Goal: Check status: Check status

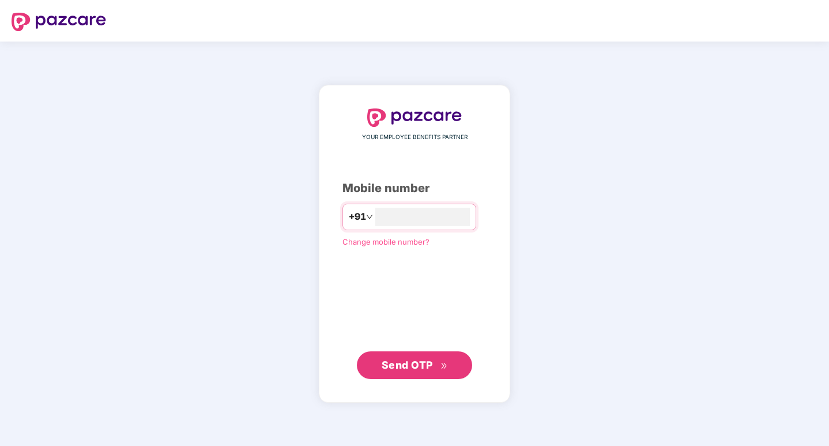
type input "**********"
click at [458, 372] on button "Send OTP" at bounding box center [414, 365] width 115 height 28
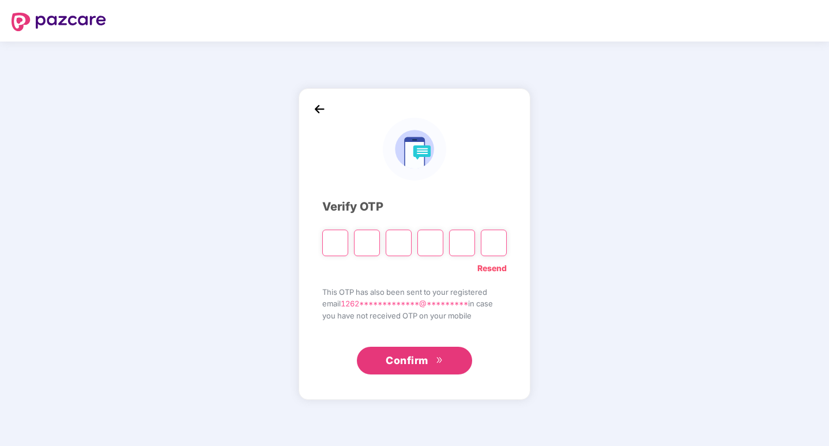
type input "*"
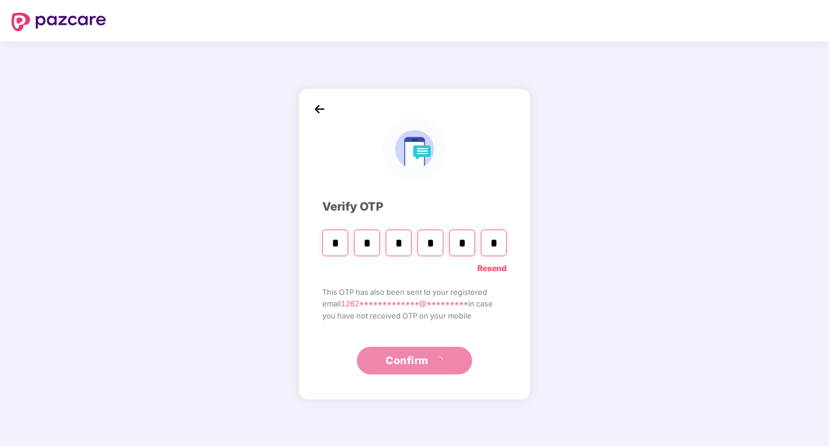
type input "*"
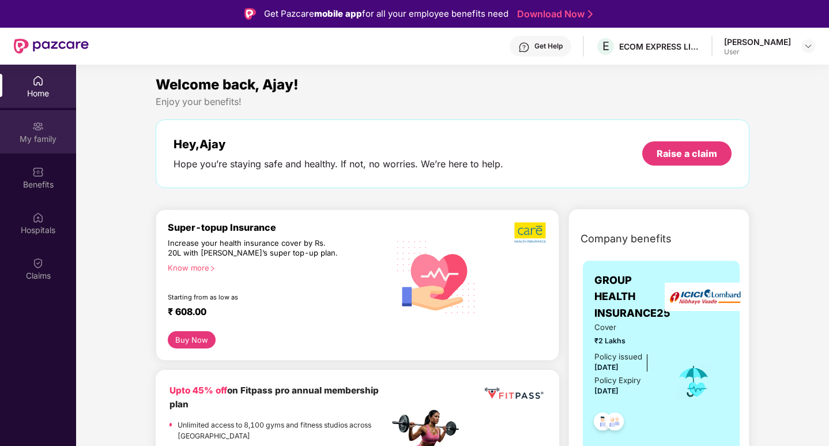
click at [30, 133] on div "My family" at bounding box center [38, 139] width 76 height 12
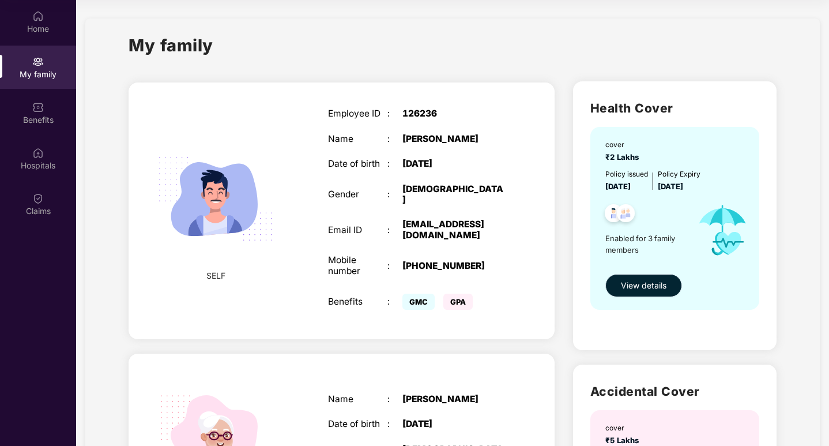
click at [640, 282] on span "View details" at bounding box center [644, 285] width 46 height 13
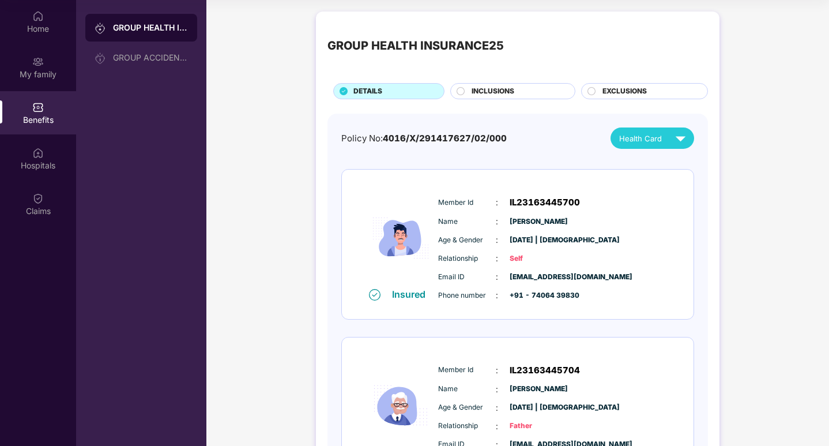
click at [508, 93] on span "INCLUSIONS" at bounding box center [493, 91] width 43 height 11
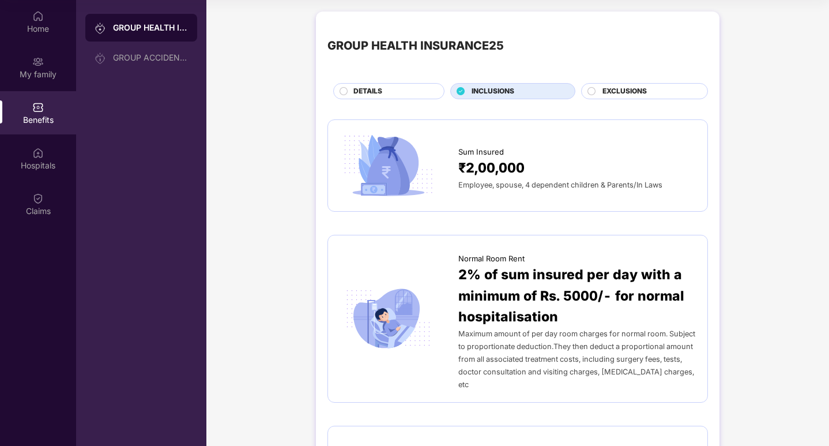
click at [653, 89] on div "EXCLUSIONS" at bounding box center [649, 92] width 105 height 13
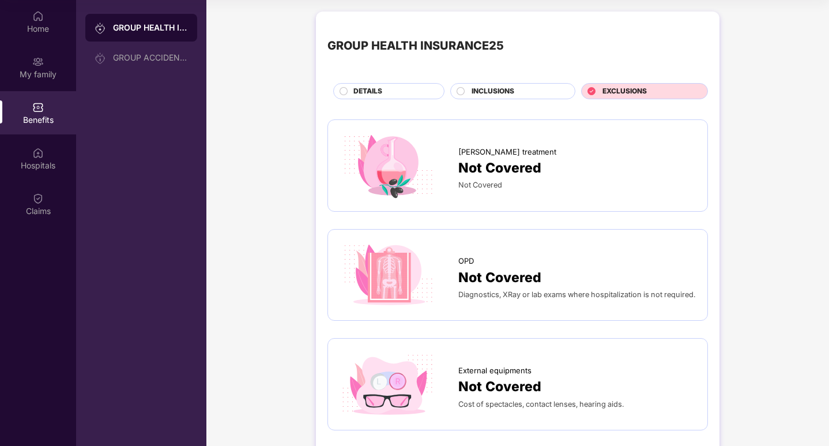
click at [502, 93] on span "INCLUSIONS" at bounding box center [493, 91] width 43 height 11
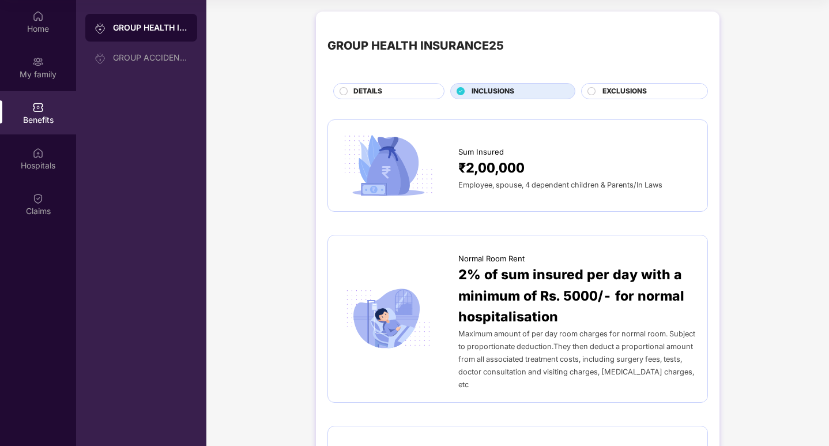
click at [370, 89] on span "DETAILS" at bounding box center [367, 91] width 29 height 11
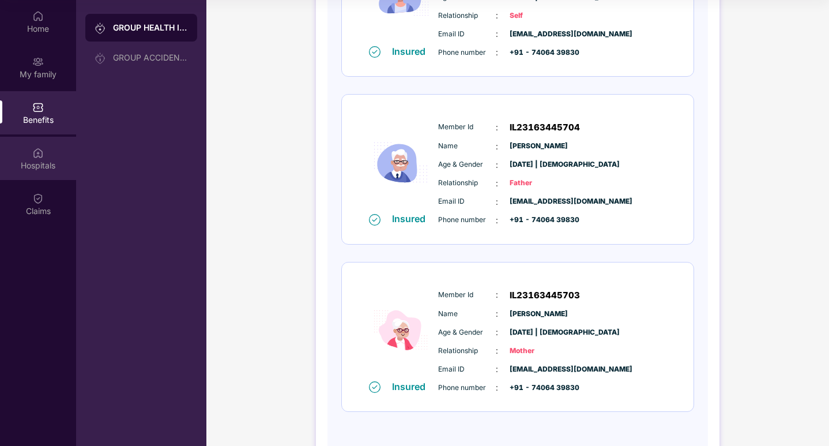
scroll to position [223, 0]
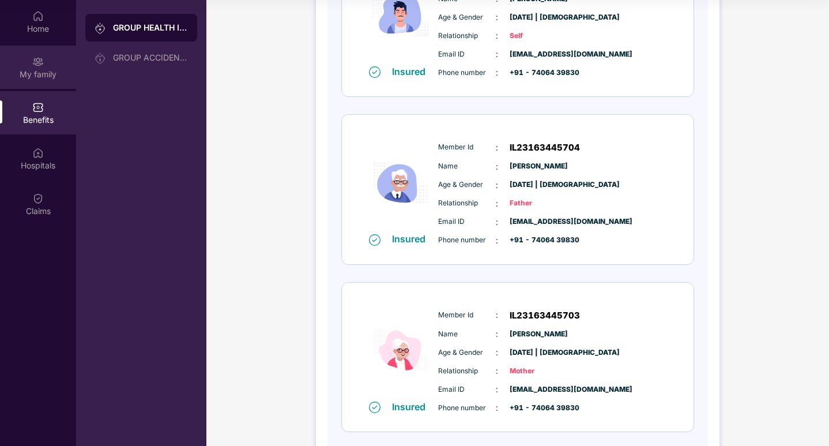
click at [51, 74] on div "My family" at bounding box center [38, 75] width 76 height 12
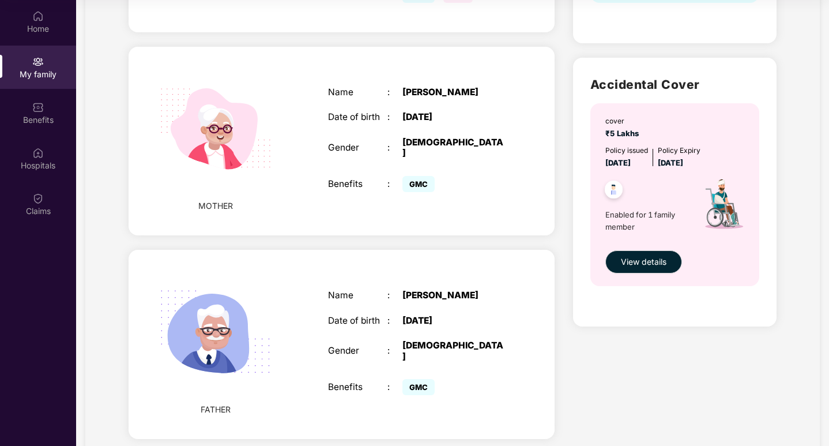
scroll to position [336, 0]
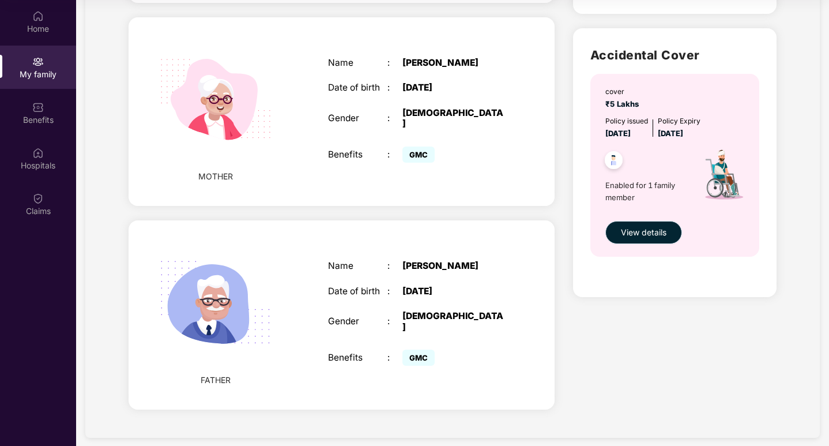
click at [639, 241] on button "View details" at bounding box center [643, 232] width 77 height 23
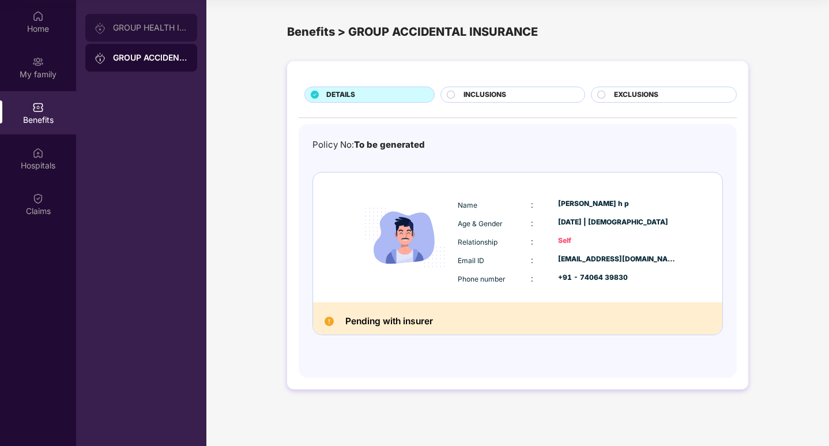
click at [137, 29] on div "GROUP HEALTH INSURANCE25" at bounding box center [150, 27] width 75 height 9
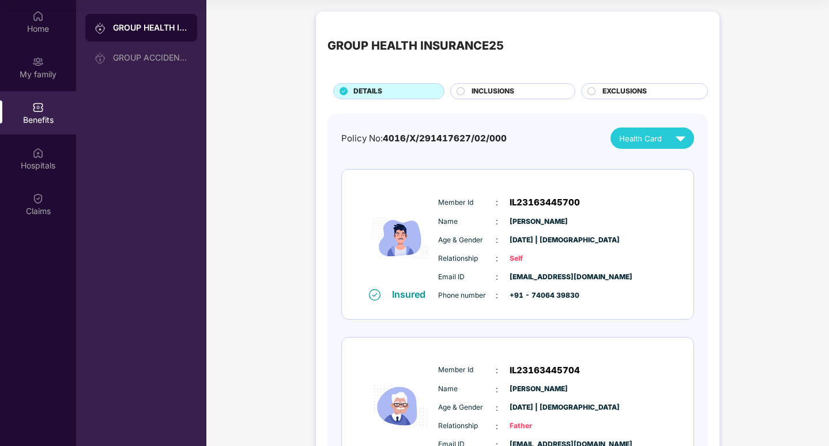
click at [546, 244] on span "[DATE] | [DEMOGRAPHIC_DATA]" at bounding box center [539, 240] width 58 height 11
click at [397, 315] on div "Insured Member Id : IL23163445700 Name : [PERSON_NAME] Age & Gender : [DATE] | …" at bounding box center [518, 243] width 352 height 149
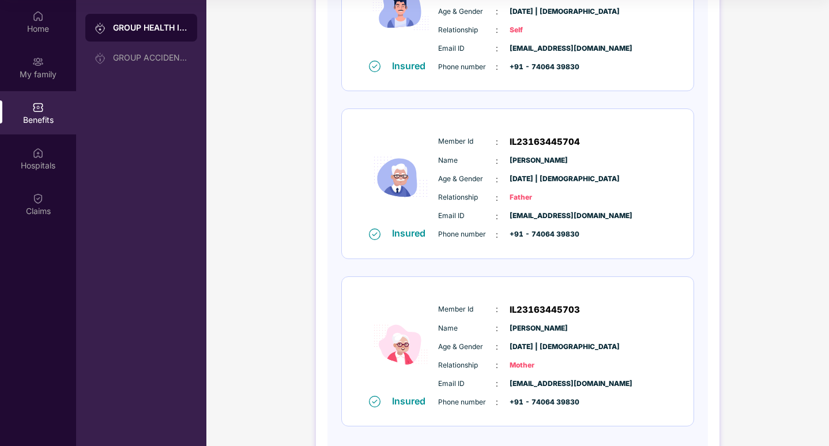
scroll to position [280, 0]
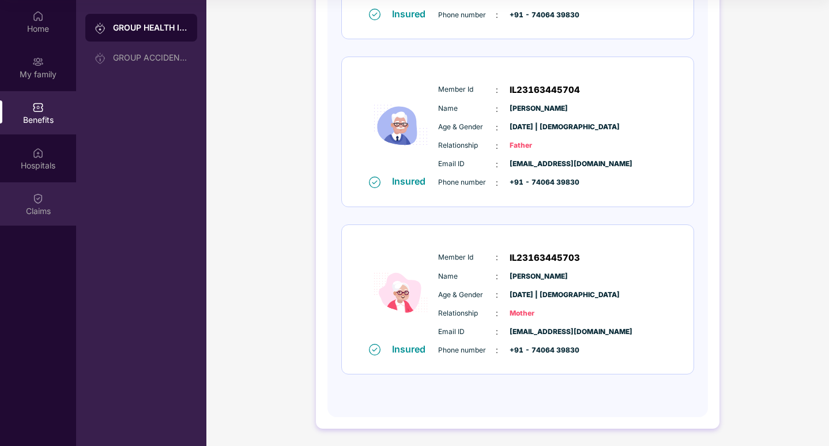
click at [41, 205] on div "Claims" at bounding box center [38, 211] width 76 height 12
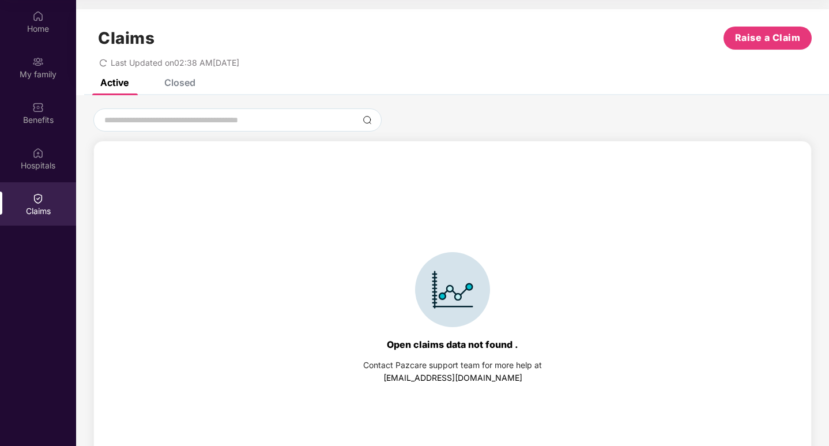
click at [209, 77] on div "Claims Raise a Claim Last Updated on 02:38 AM[DATE]" at bounding box center [452, 44] width 753 height 70
click at [187, 86] on div "Closed" at bounding box center [179, 83] width 31 height 12
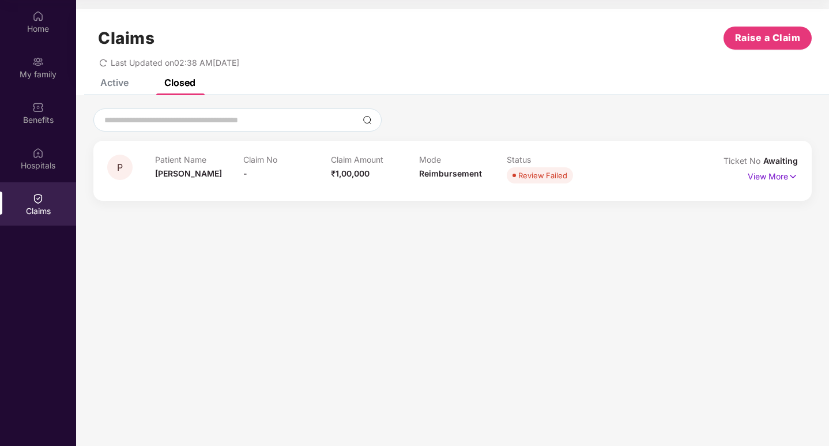
click at [103, 83] on div "Active" at bounding box center [114, 83] width 28 height 12
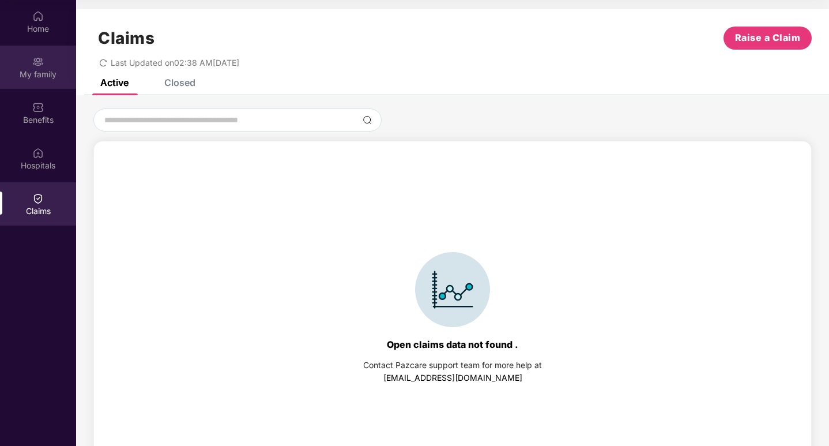
click at [47, 65] on div "My family" at bounding box center [38, 67] width 76 height 43
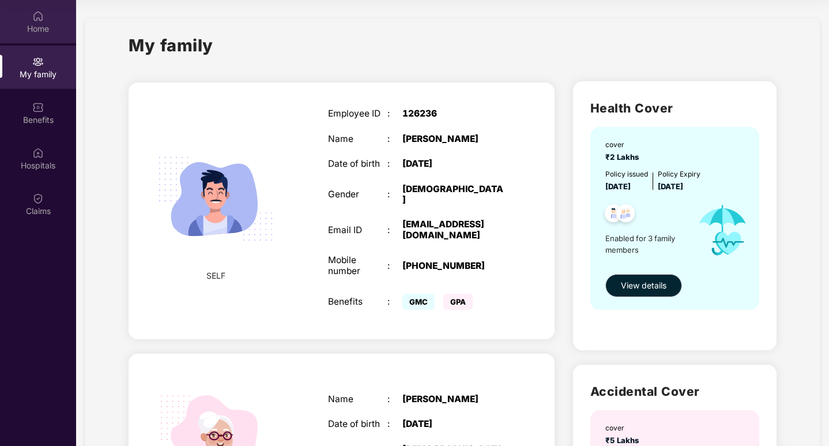
click at [42, 36] on div "Home" at bounding box center [38, 21] width 76 height 43
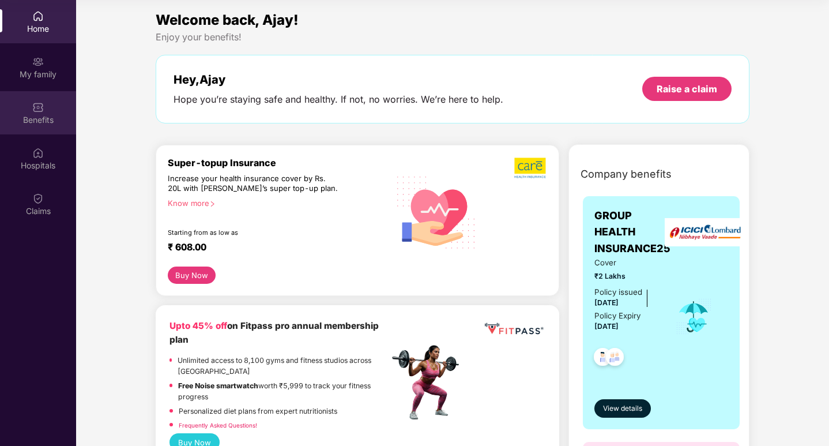
click at [37, 115] on div "Benefits" at bounding box center [38, 120] width 76 height 12
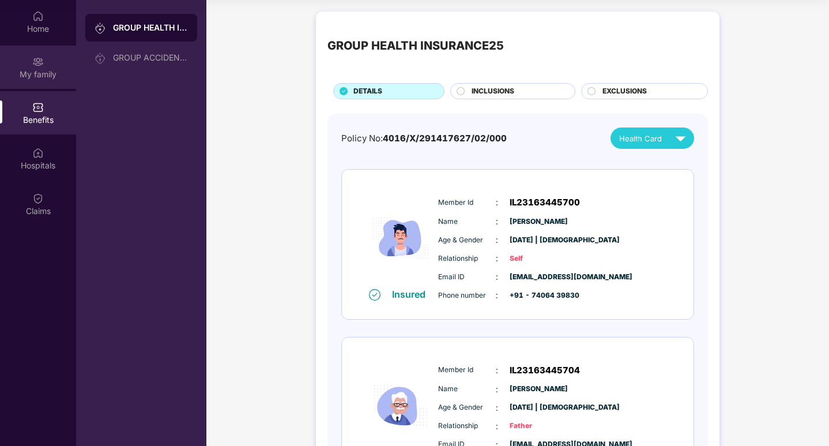
click at [31, 74] on div "My family" at bounding box center [38, 75] width 76 height 12
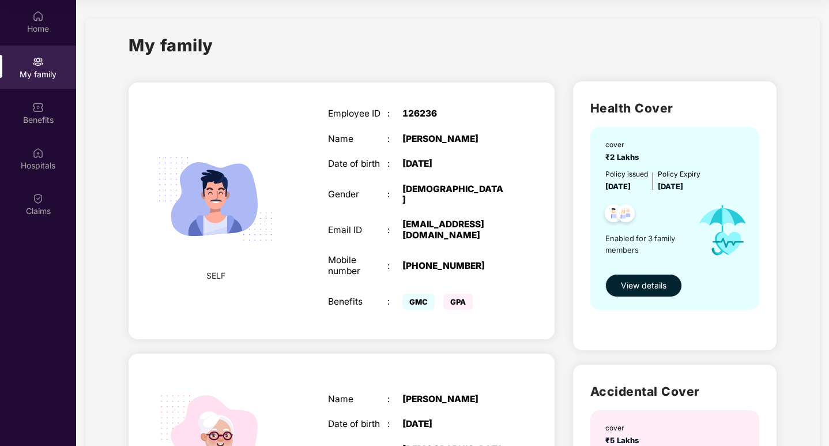
click at [630, 289] on span "View details" at bounding box center [644, 285] width 46 height 13
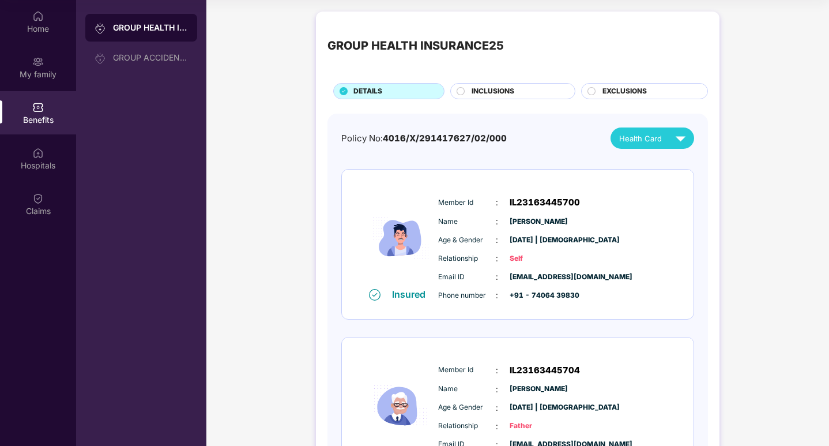
click at [477, 87] on span "INCLUSIONS" at bounding box center [493, 91] width 43 height 11
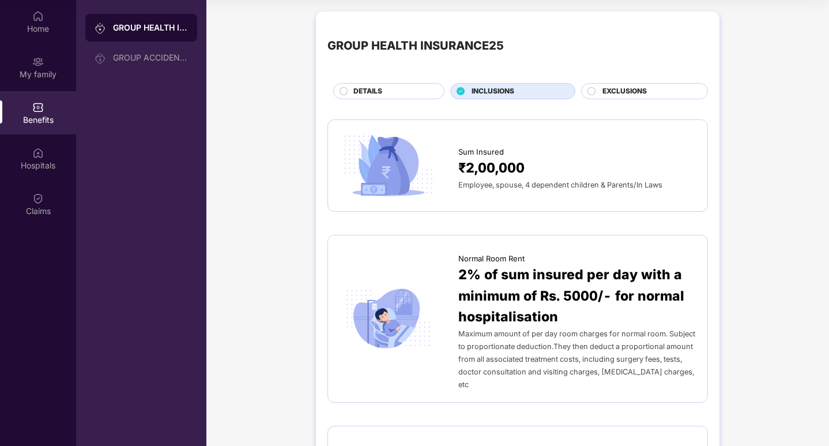
click at [406, 85] on div "DETAILS" at bounding box center [388, 91] width 111 height 16
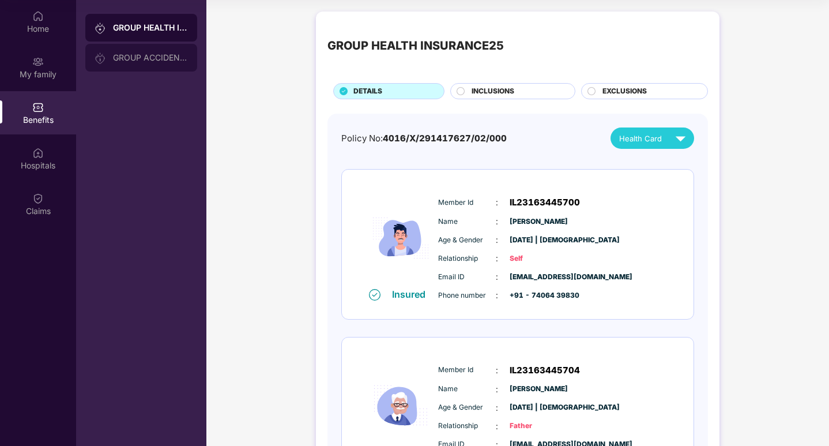
click at [145, 60] on div "GROUP ACCIDENTAL INSURANCE" at bounding box center [150, 57] width 75 height 9
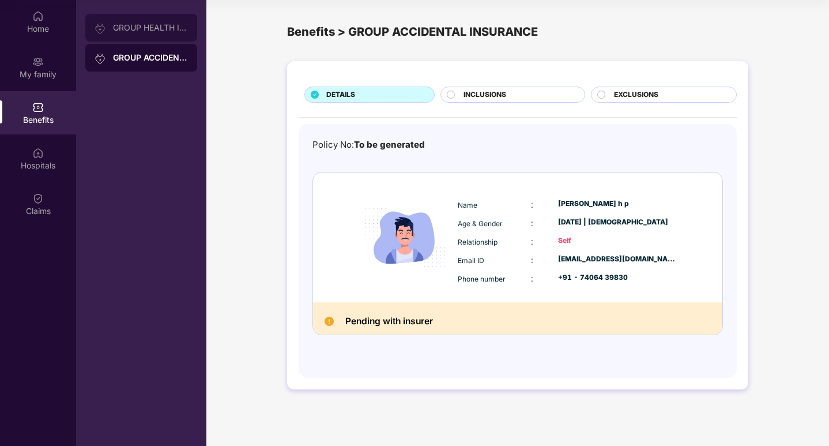
click at [142, 32] on div "GROUP HEALTH INSURANCE25" at bounding box center [141, 28] width 112 height 28
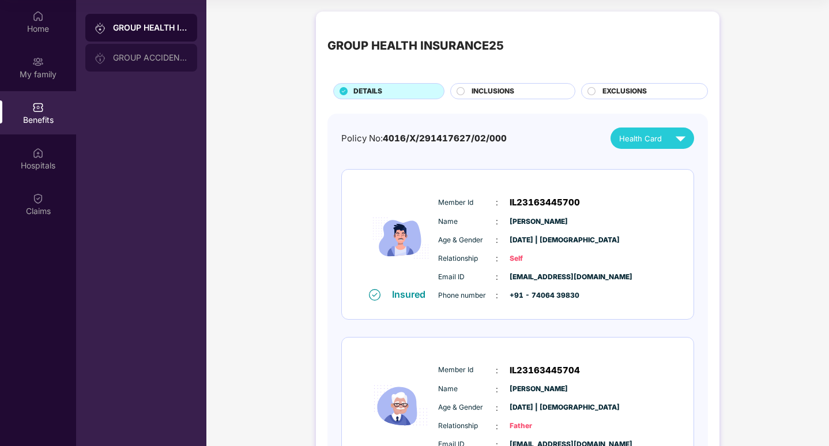
click at [154, 66] on div "GROUP ACCIDENTAL INSURANCE" at bounding box center [141, 58] width 112 height 28
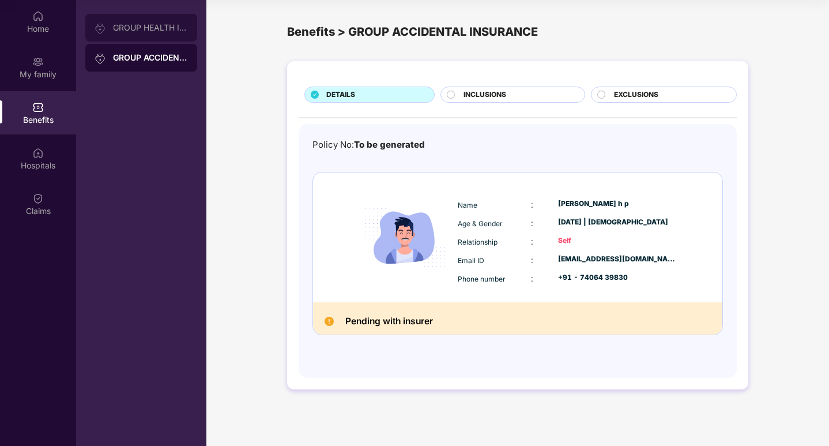
click at [153, 34] on div "GROUP HEALTH INSURANCE25" at bounding box center [141, 28] width 112 height 28
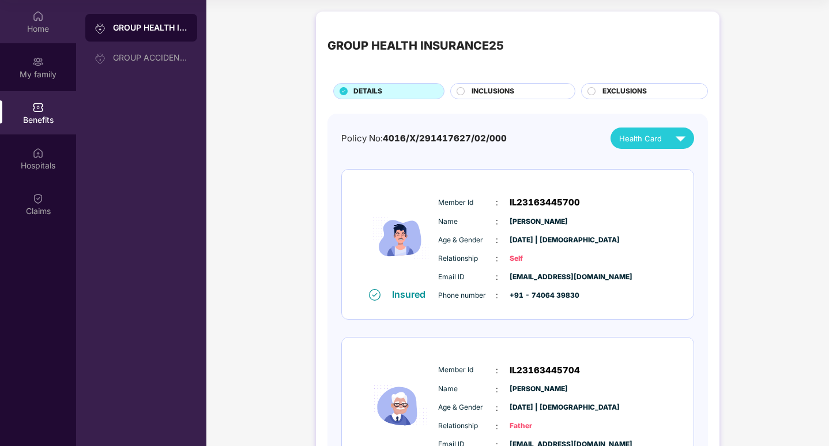
click at [53, 32] on div "Home" at bounding box center [38, 29] width 76 height 12
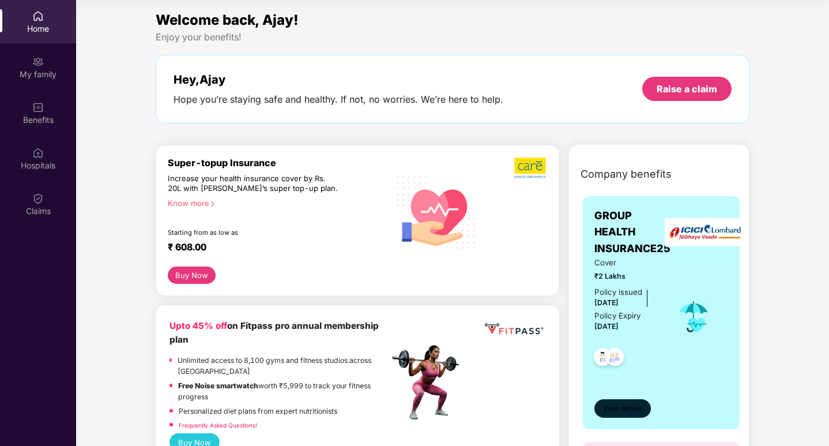
click at [630, 406] on span "View details" at bounding box center [622, 408] width 39 height 11
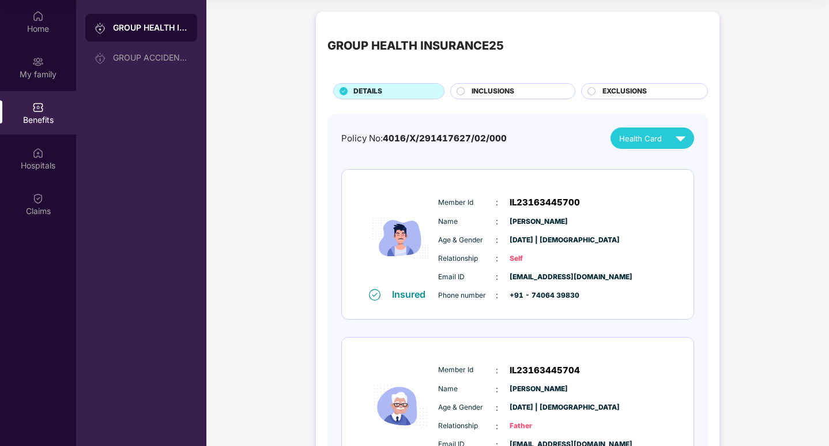
click at [596, 82] on div "GROUP HEALTH INSURANCE25 DETAILS INCLUSIONS EXCLUSIONS" at bounding box center [517, 61] width 380 height 76
click at [638, 139] on span "Health Card" at bounding box center [640, 139] width 43 height 12
click at [683, 210] on img at bounding box center [687, 211] width 9 height 9
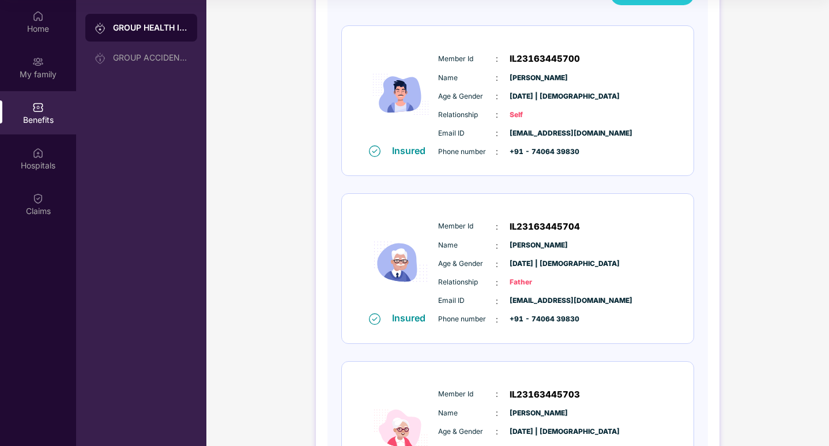
scroll to position [280, 0]
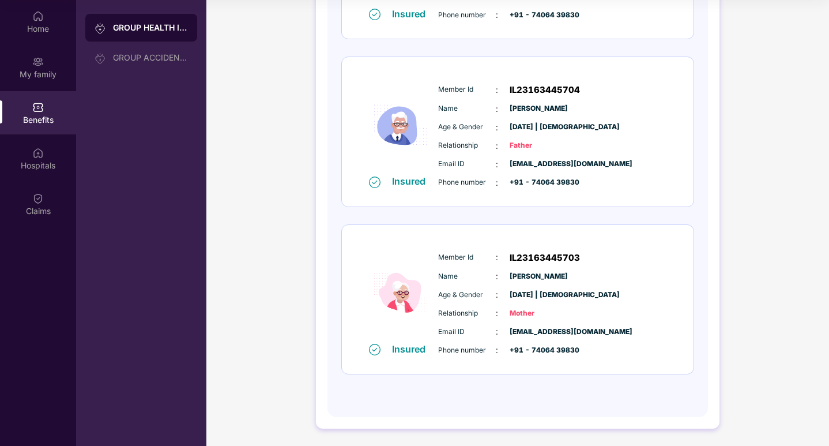
click at [553, 333] on span "[EMAIL_ADDRESS][DOMAIN_NAME]" at bounding box center [539, 331] width 58 height 11
